Goal: Navigation & Orientation: Find specific page/section

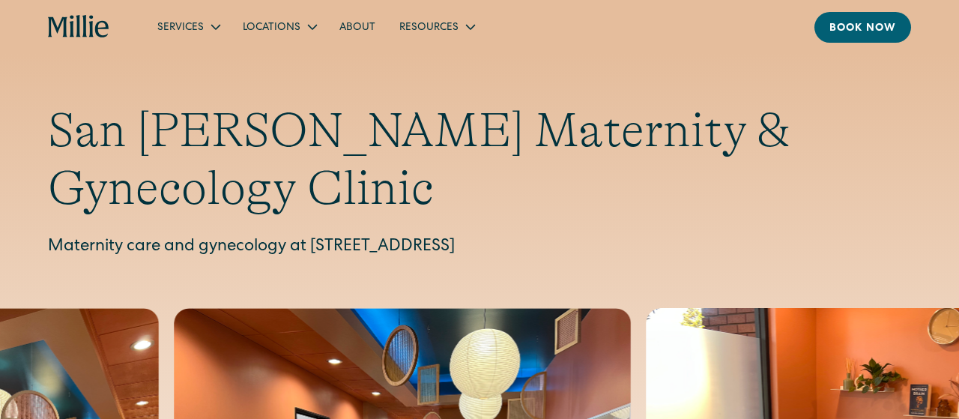
click at [640, 55] on div "San [PERSON_NAME] Maternity & Gynecology Clinic Maternity care and gynecology a…" at bounding box center [479, 370] width 959 height 633
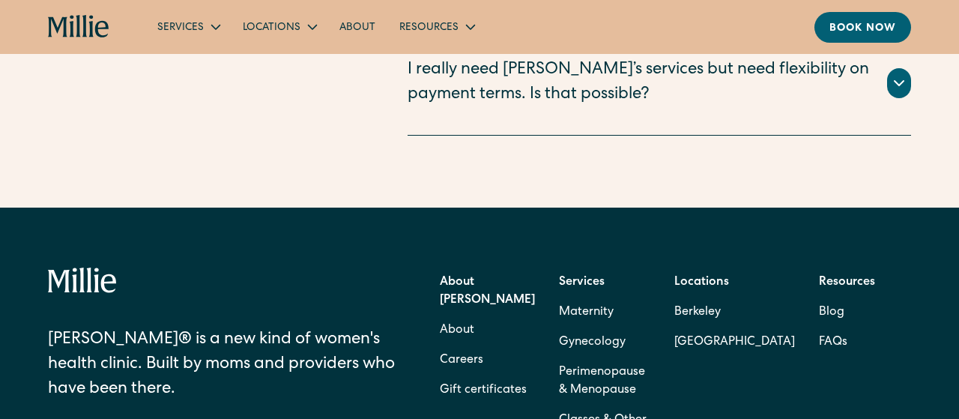
scroll to position [3733, 0]
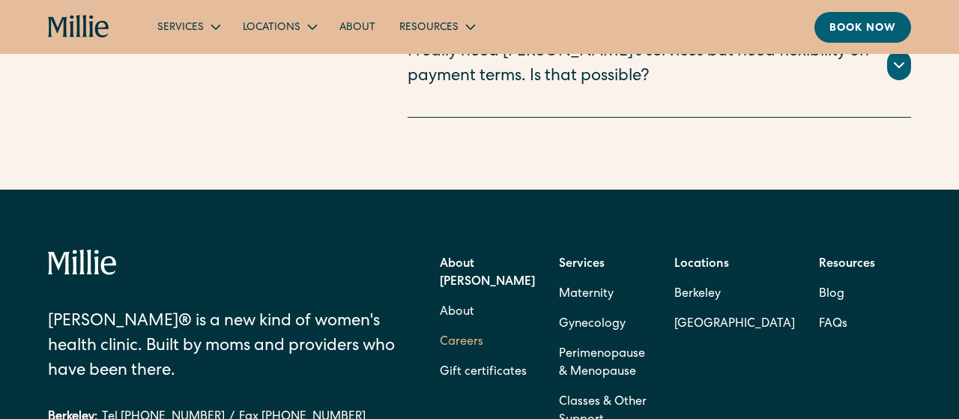
click at [459, 327] on link "Careers" at bounding box center [461, 342] width 43 height 30
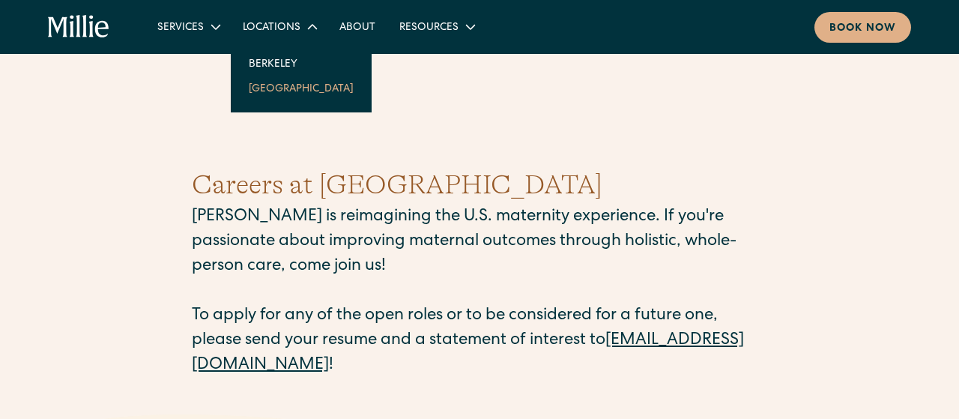
click at [279, 91] on link "[GEOGRAPHIC_DATA]" at bounding box center [301, 88] width 129 height 25
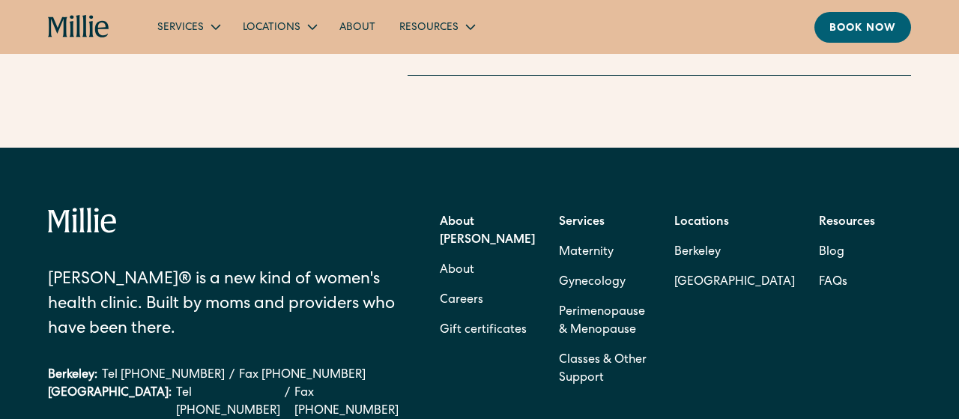
scroll to position [3763, 0]
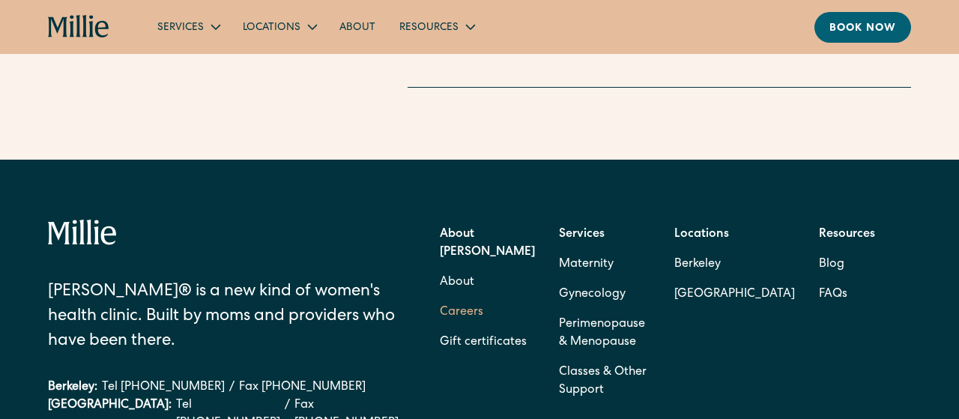
click at [472, 297] on link "Careers" at bounding box center [461, 312] width 43 height 30
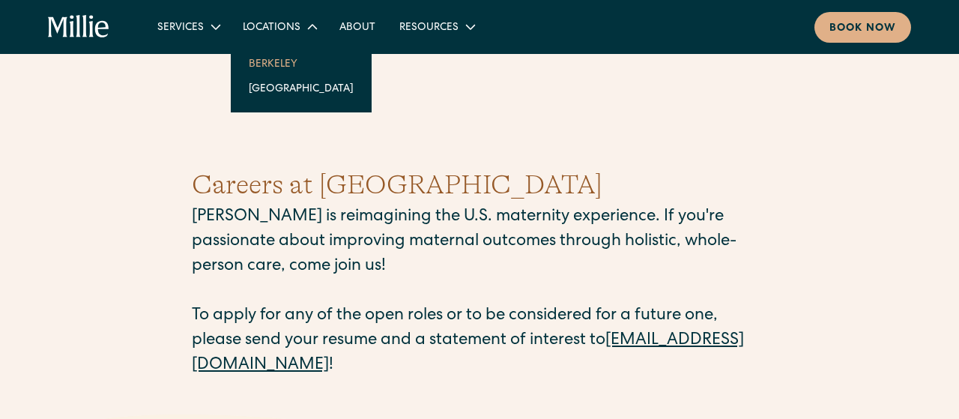
click at [282, 61] on link "Berkeley" at bounding box center [301, 63] width 129 height 25
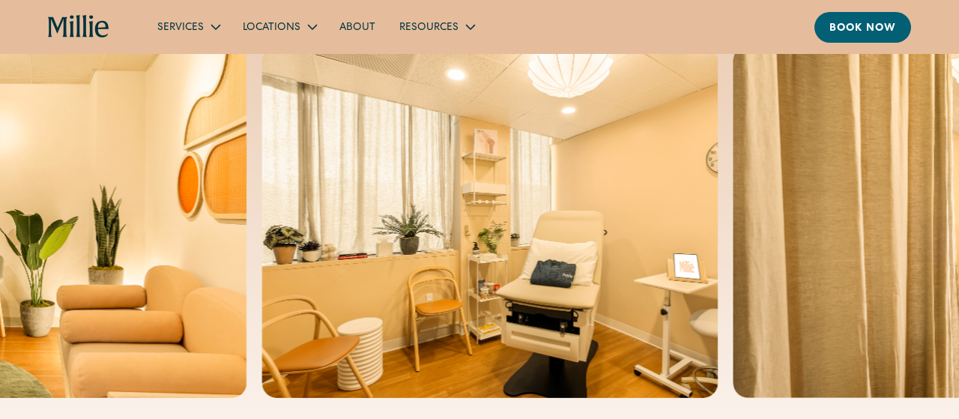
scroll to position [205, 0]
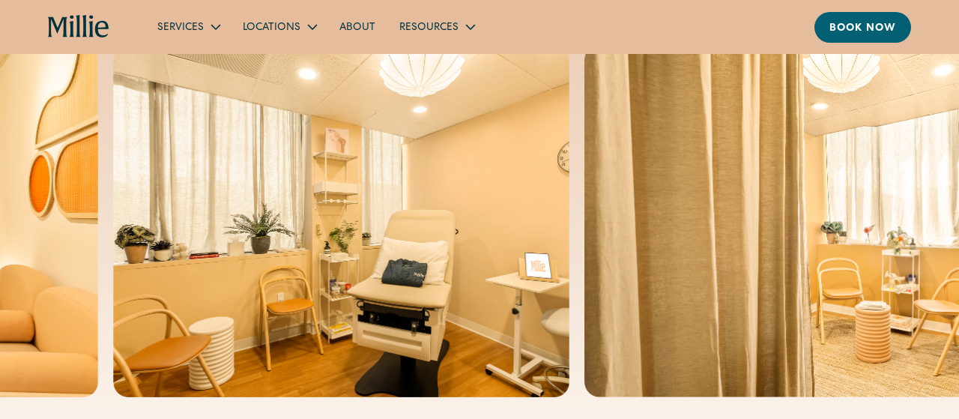
click at [718, 211] on img at bounding box center [812, 221] width 457 height 352
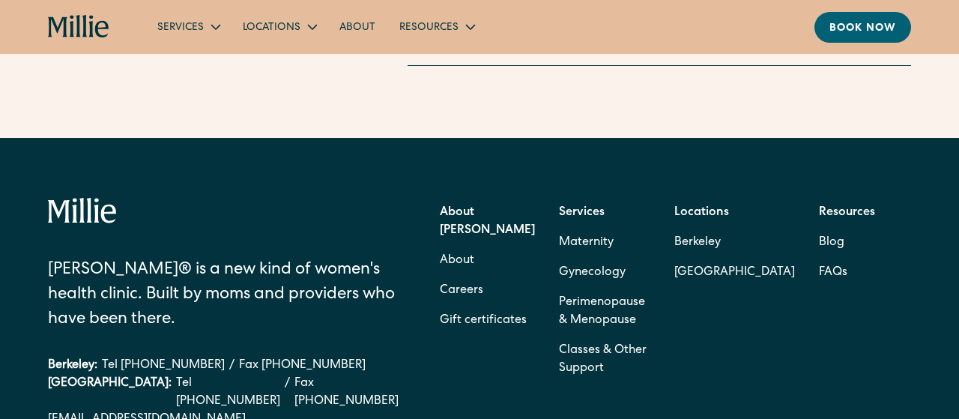
scroll to position [4400, 0]
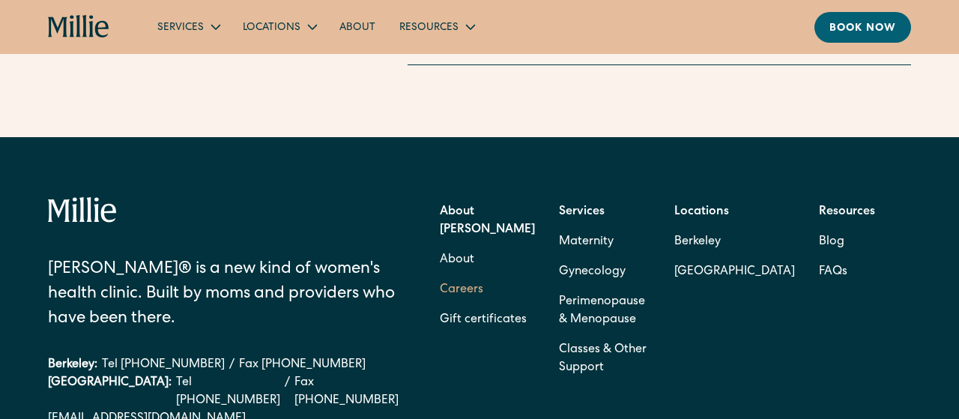
click at [470, 275] on link "Careers" at bounding box center [461, 290] width 43 height 30
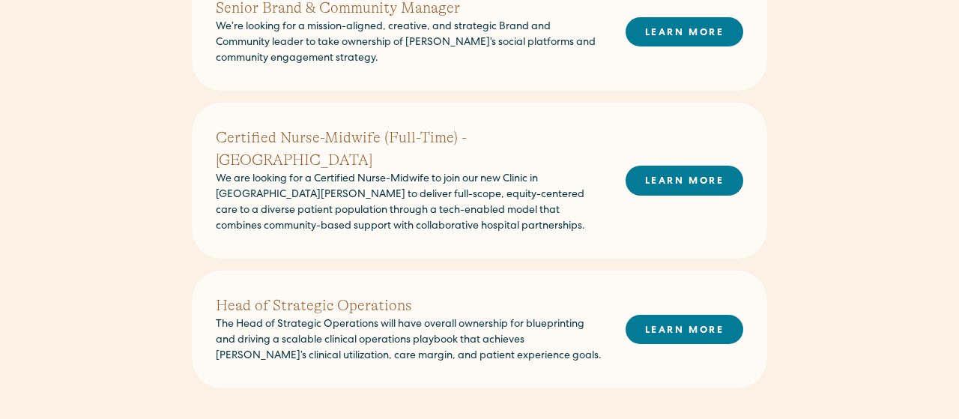
scroll to position [1155, 0]
